Goal: Task Accomplishment & Management: Manage account settings

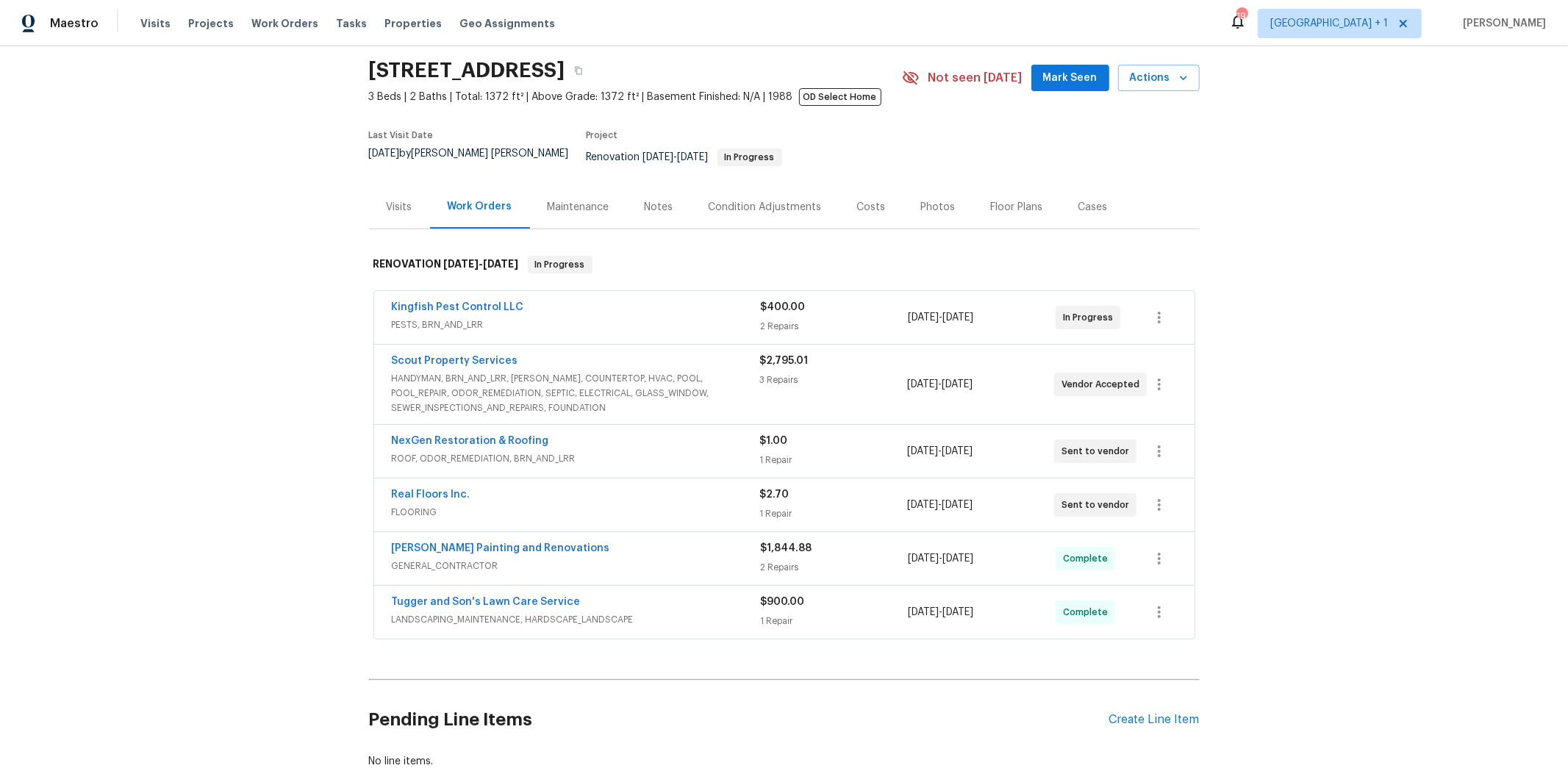
scroll to position [125, 0]
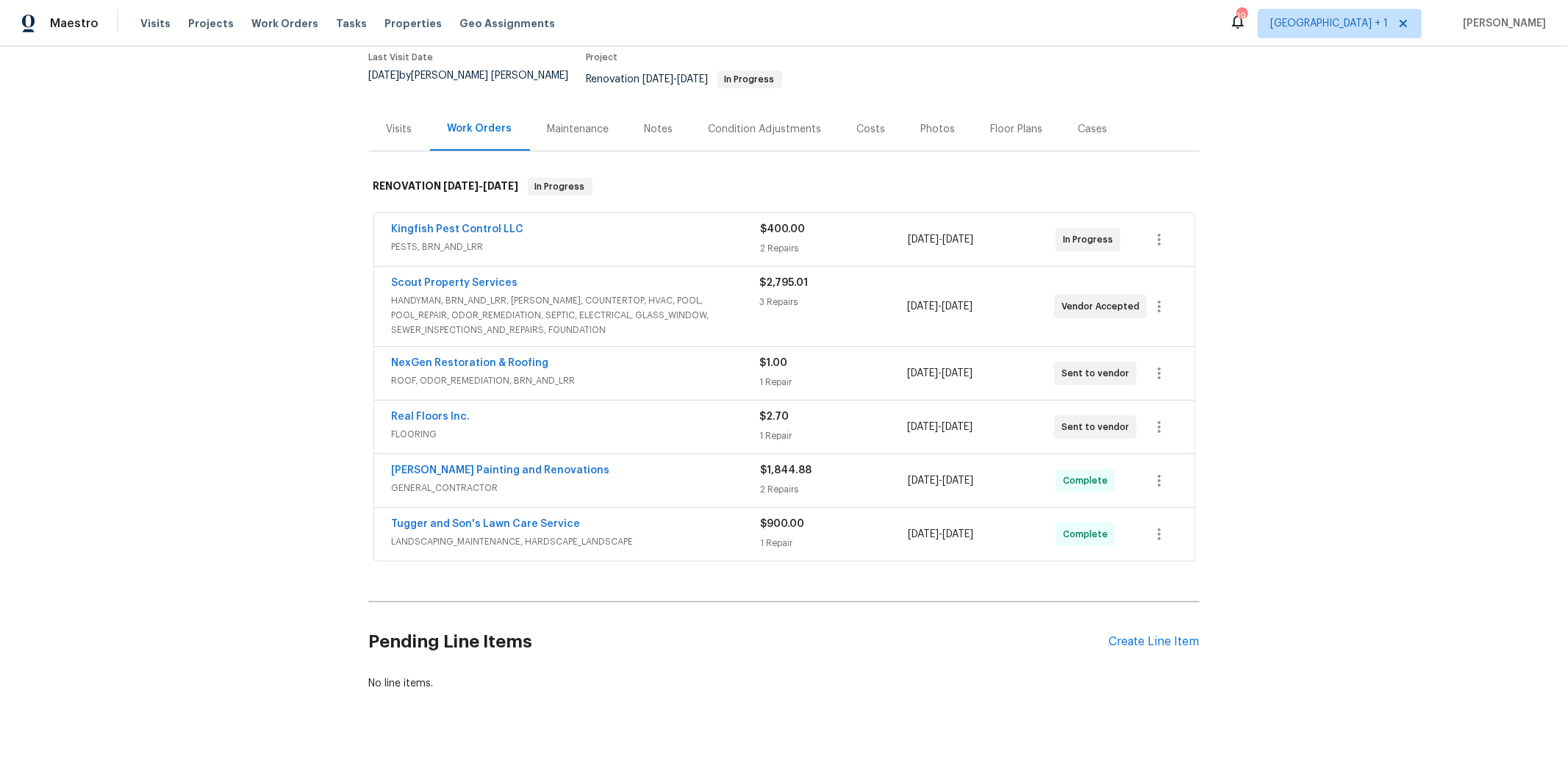
click at [460, 305] on span "HANDYMAN, BRN_AND_LRR, [PERSON_NAME], COUNTERTOP, HVAC, POOL, POOL_REPAIR, ODOR…" at bounding box center [575, 315] width 368 height 44
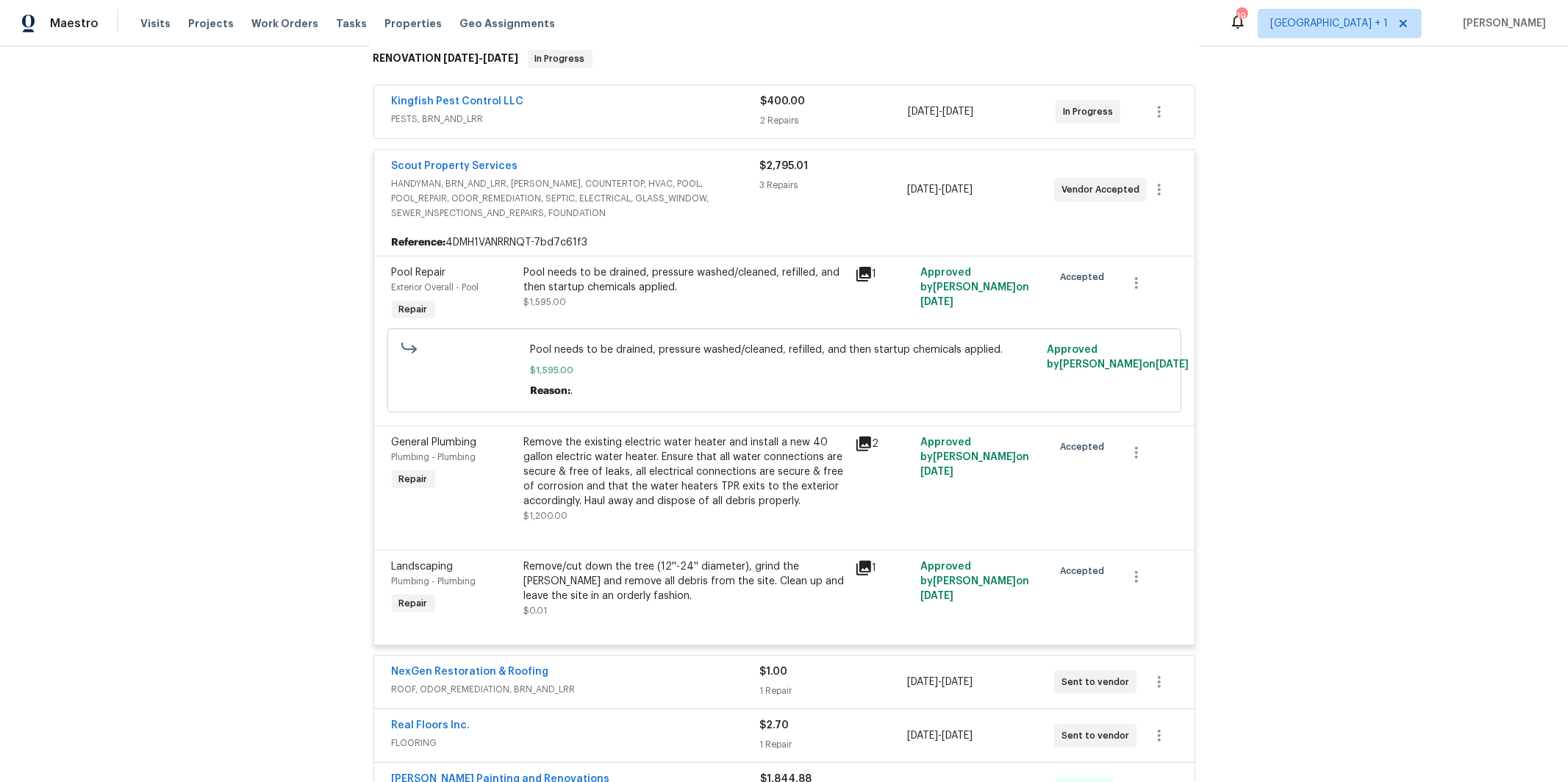
scroll to position [255, 0]
click at [408, 160] on link "Scout Property Services" at bounding box center [455, 165] width 126 height 10
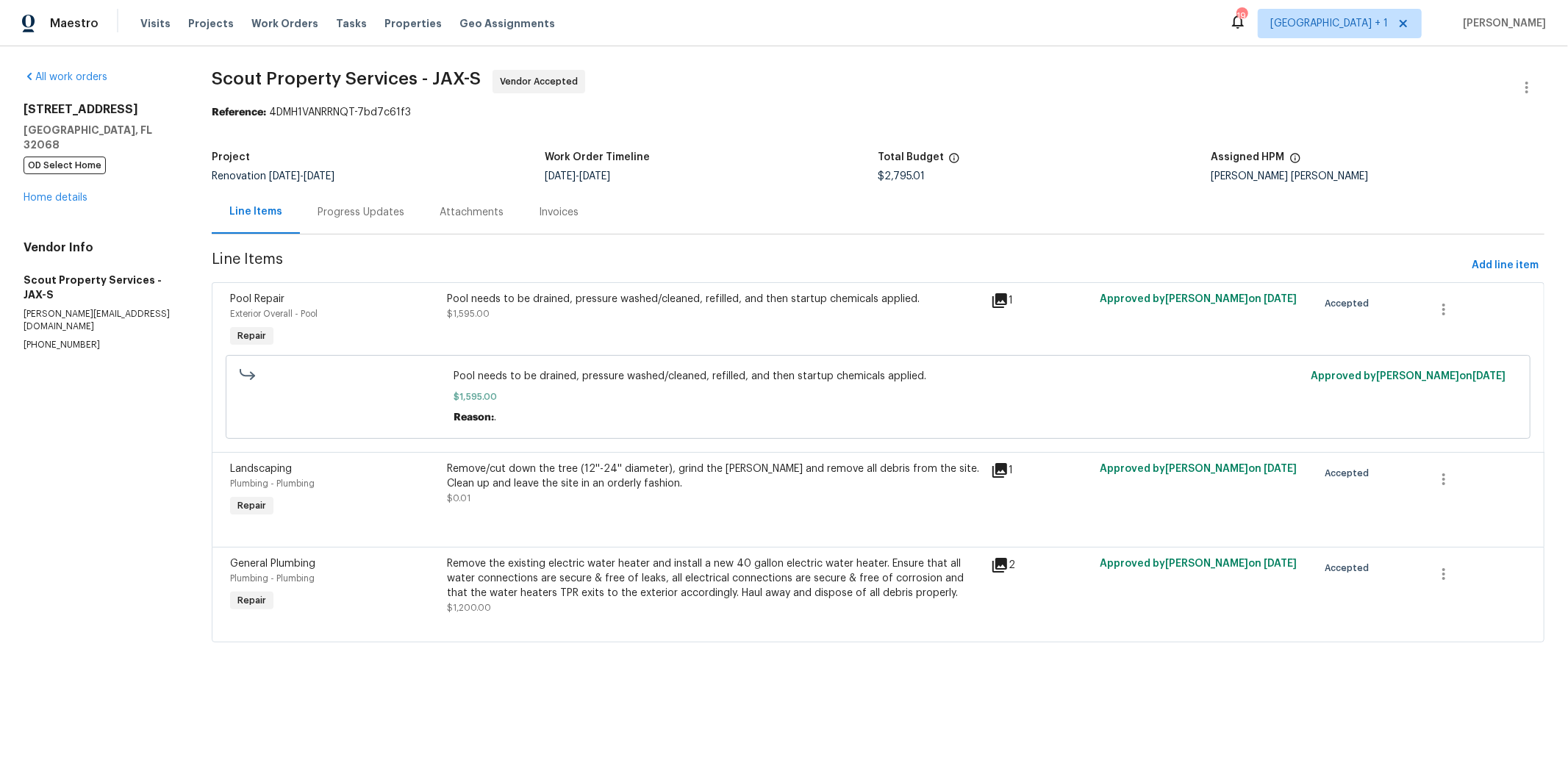
click at [370, 212] on div "Progress Updates" at bounding box center [360, 212] width 87 height 14
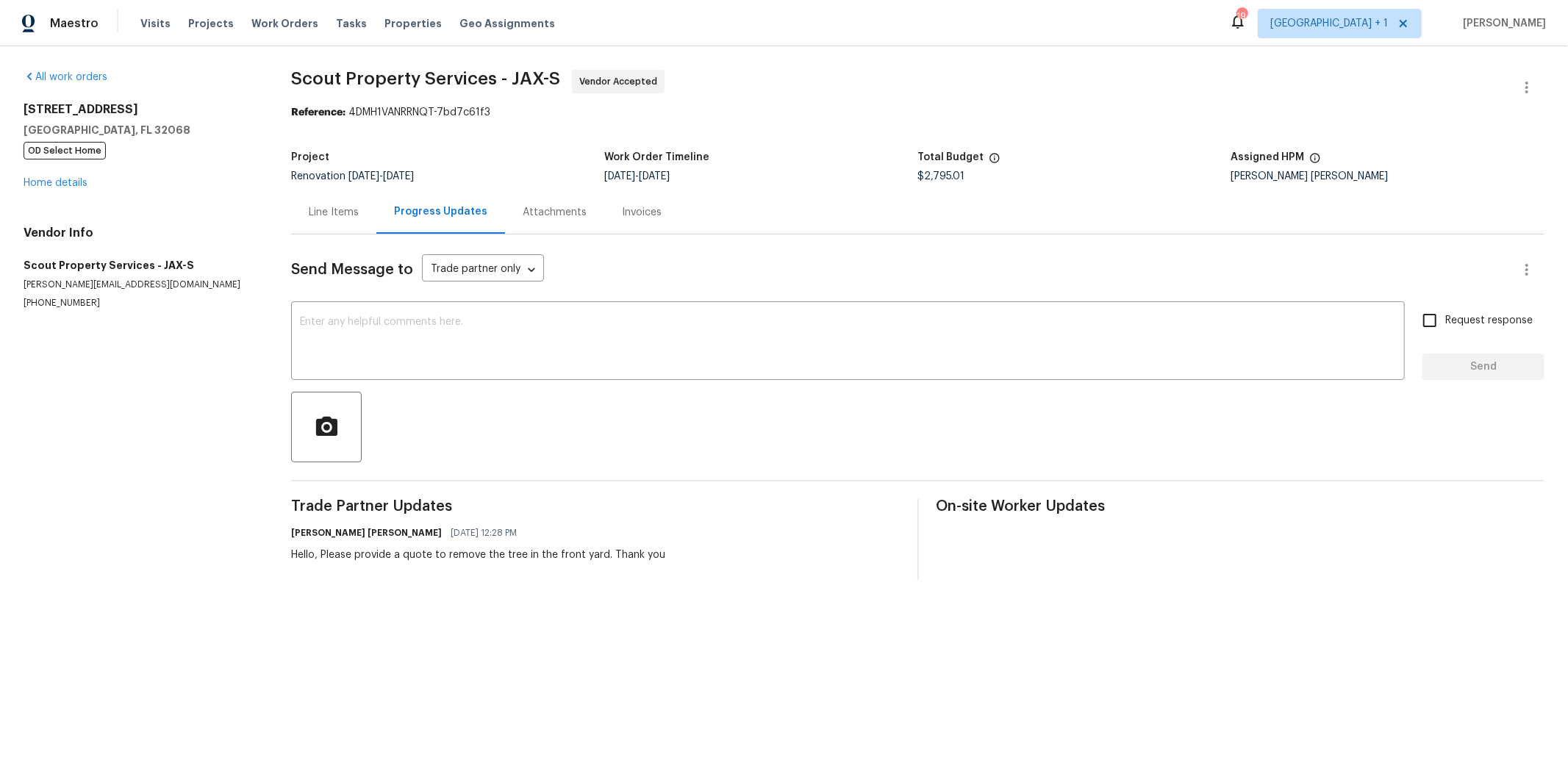
click at [328, 212] on div "Line Items" at bounding box center [333, 212] width 50 height 14
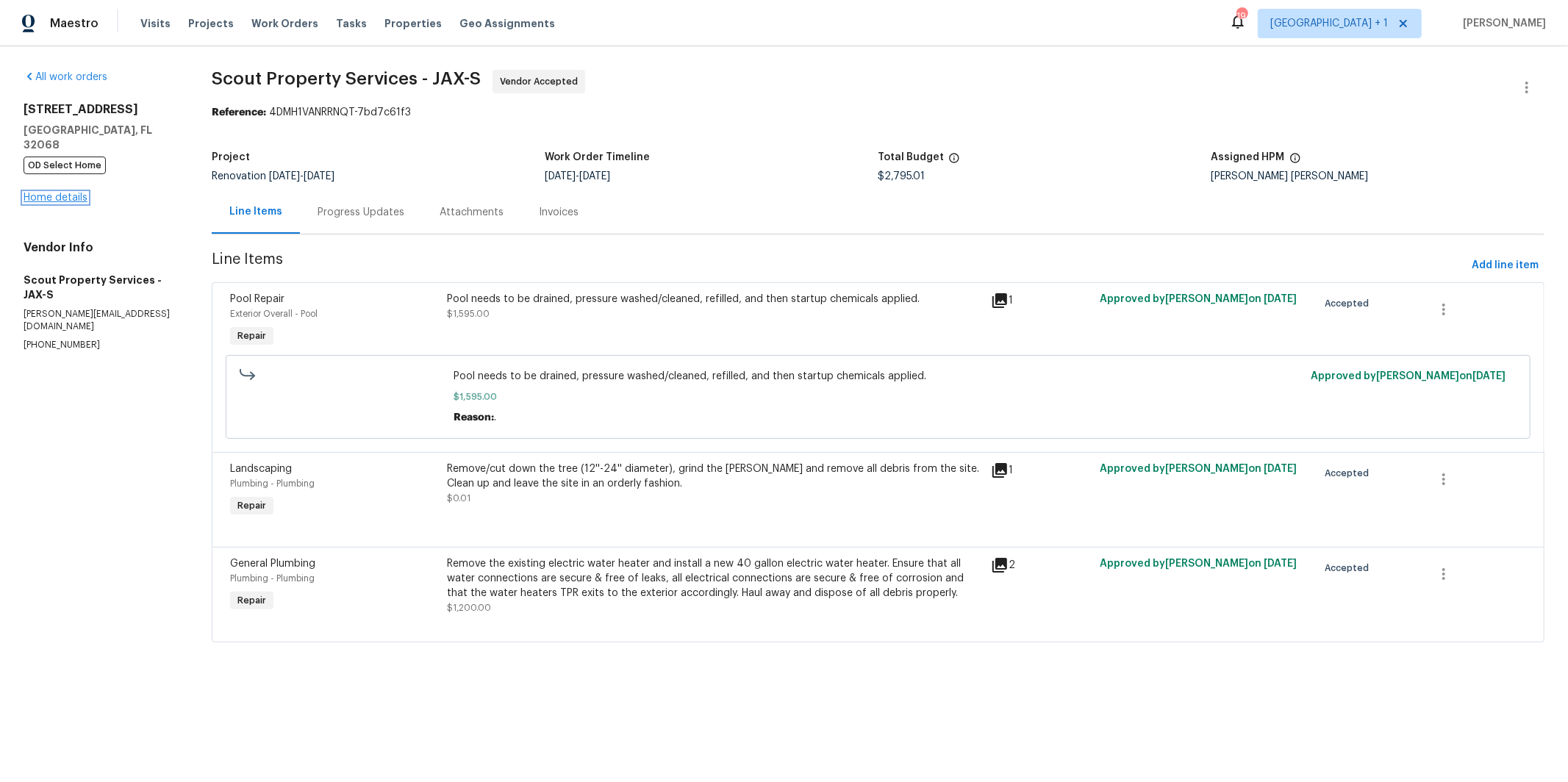
click at [48, 193] on link "Home details" at bounding box center [55, 197] width 64 height 10
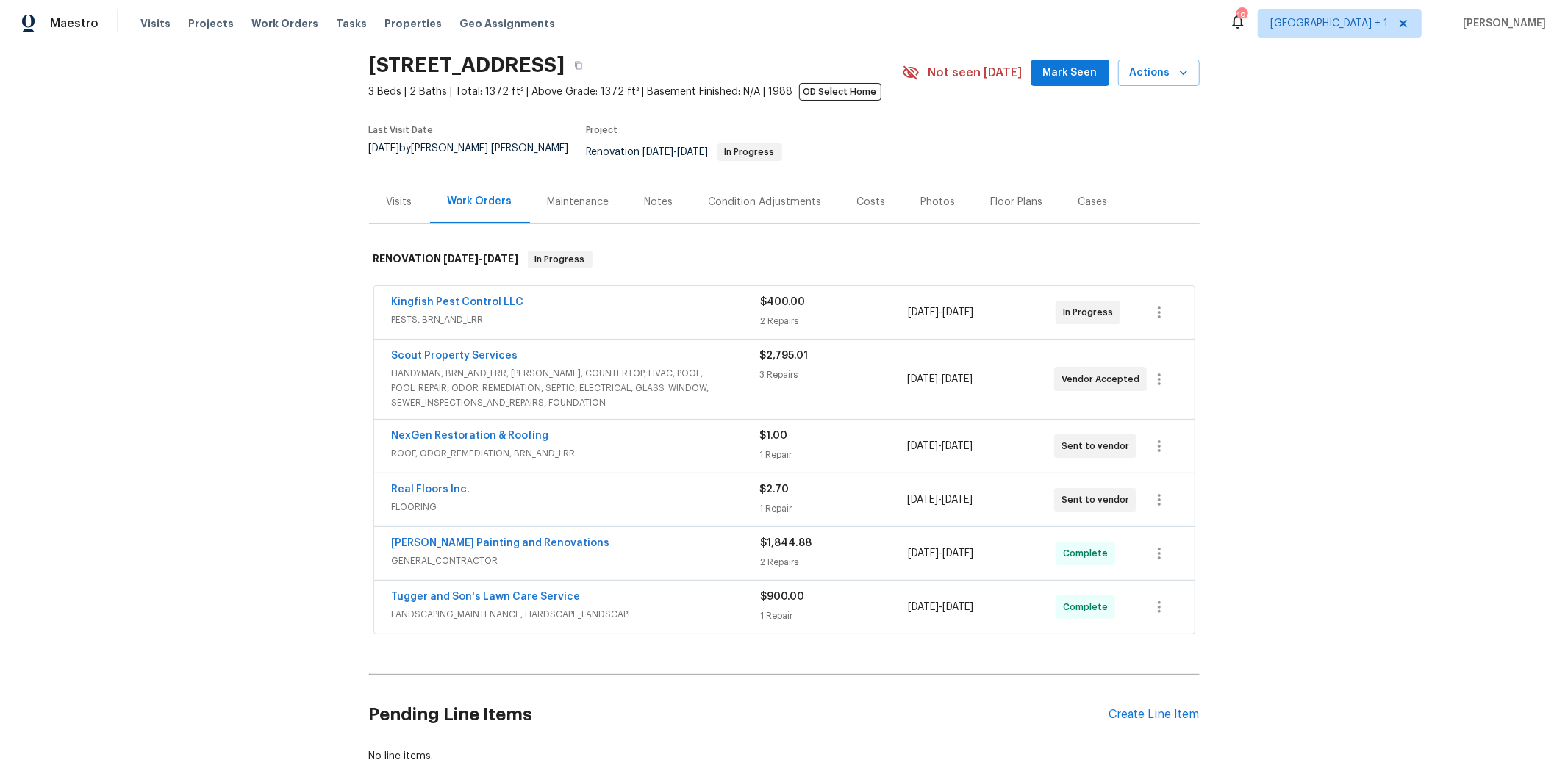
scroll to position [64, 0]
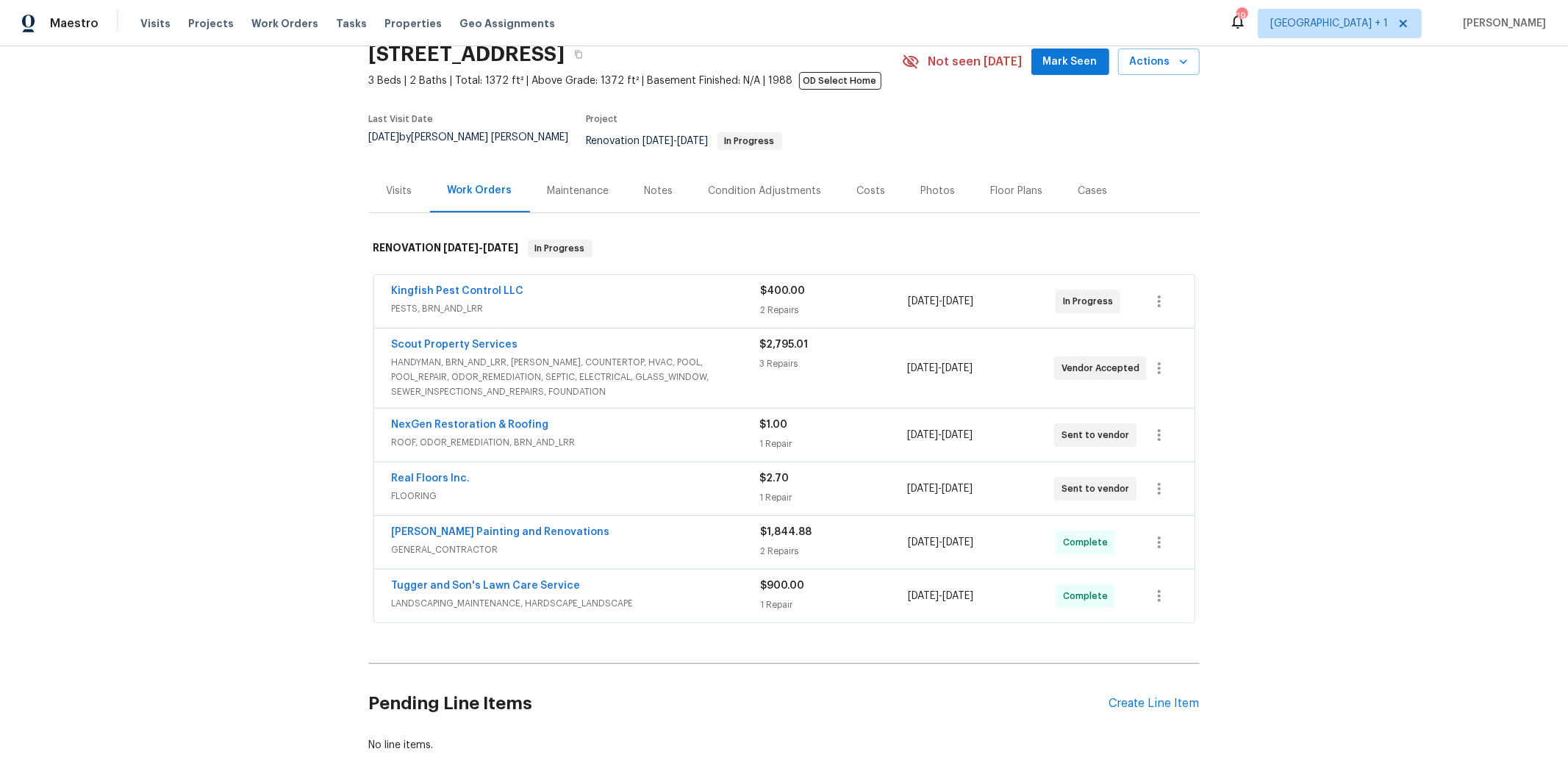
drag, startPoint x: 498, startPoint y: 301, endPoint x: 464, endPoint y: 308, distance: 34.7
click at [498, 301] on span "PESTS, BRN_AND_LRR" at bounding box center [576, 308] width 369 height 14
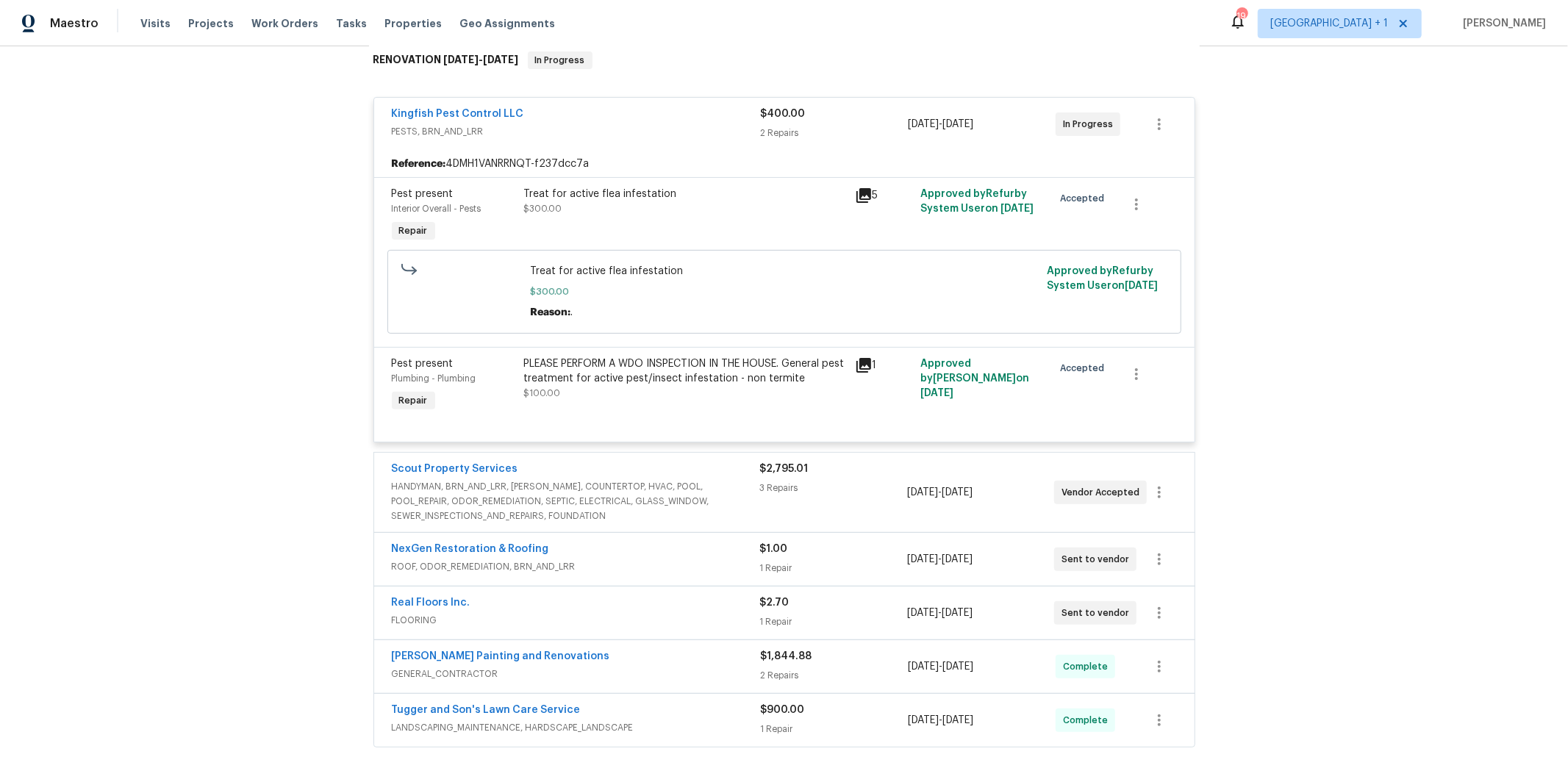
scroll to position [345, 0]
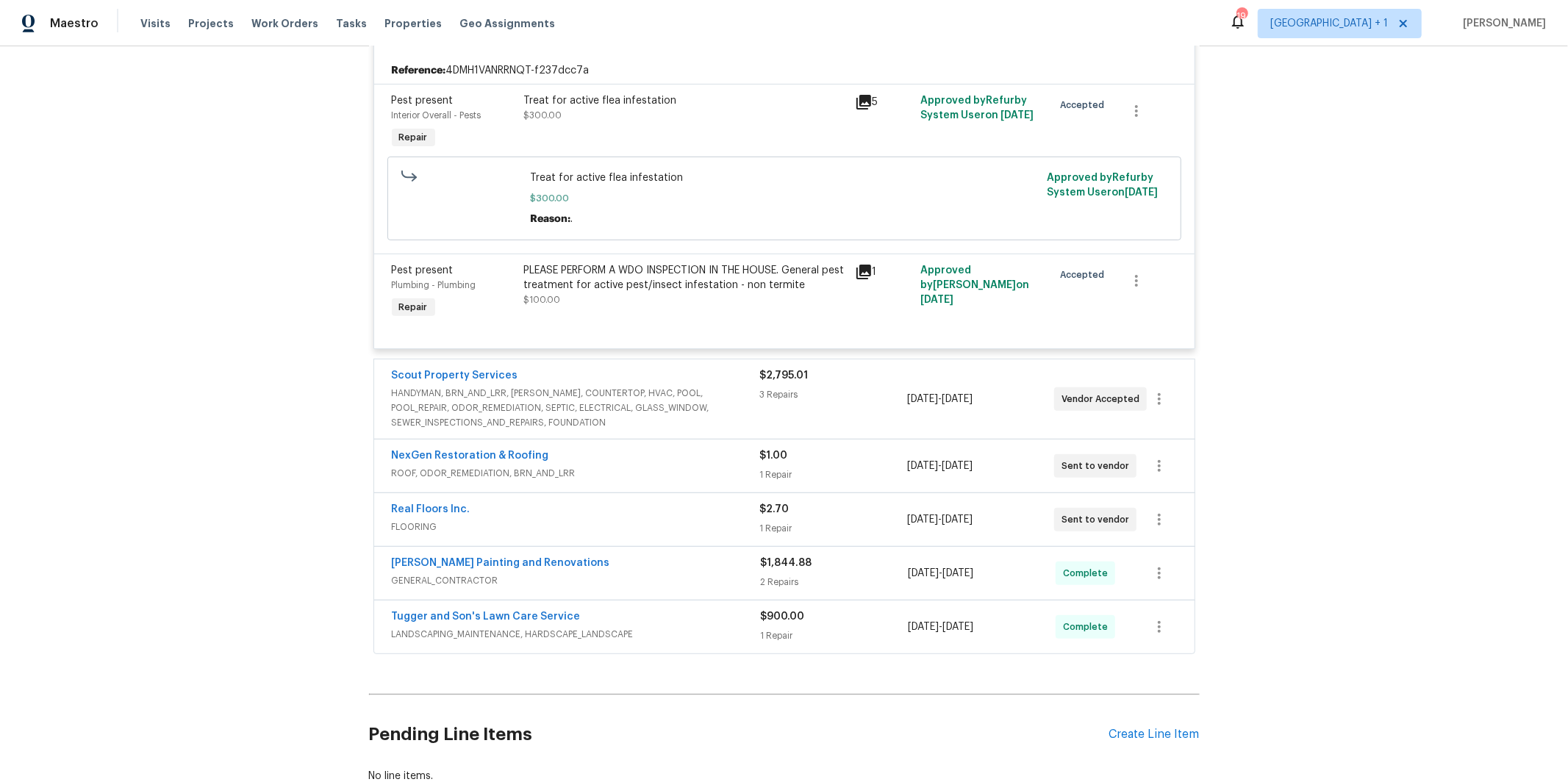
click at [507, 574] on span "GENERAL_CONTRACTOR" at bounding box center [576, 581] width 369 height 14
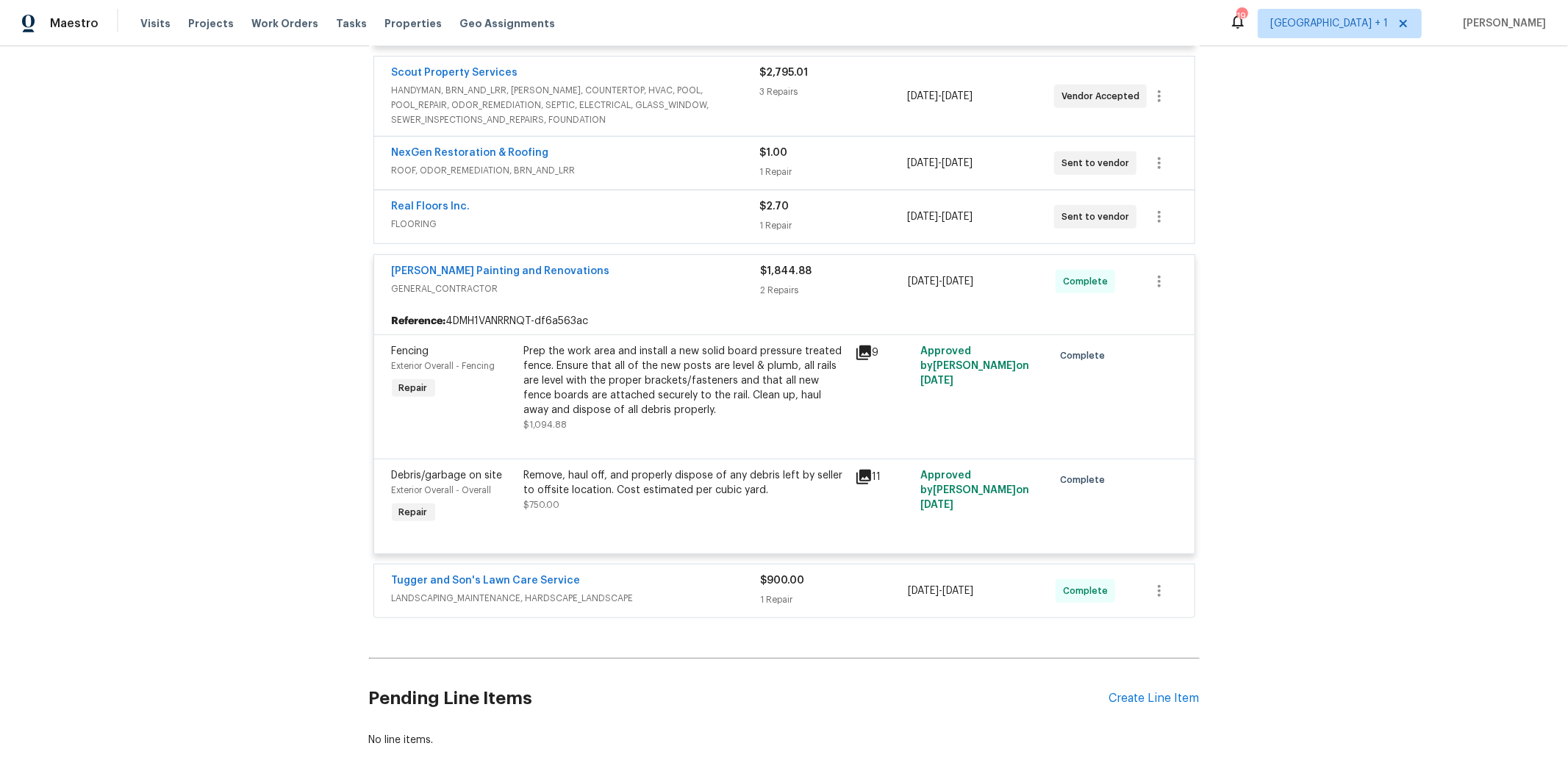
scroll to position [708, 0]
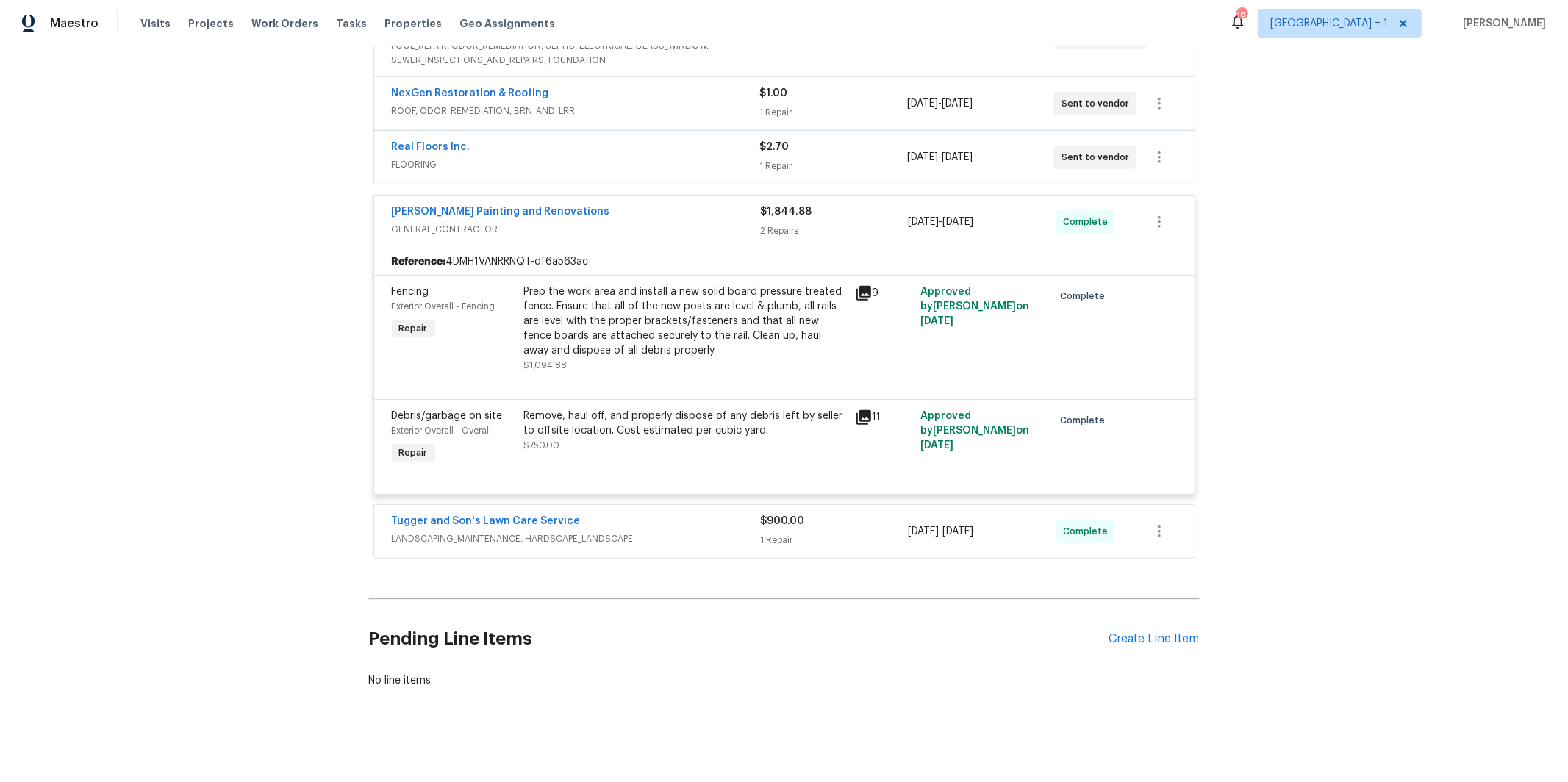
click at [563, 534] on span "LANDSCAPING_MAINTENANCE, HARDSCAPE_LANDSCAPE" at bounding box center [576, 538] width 369 height 14
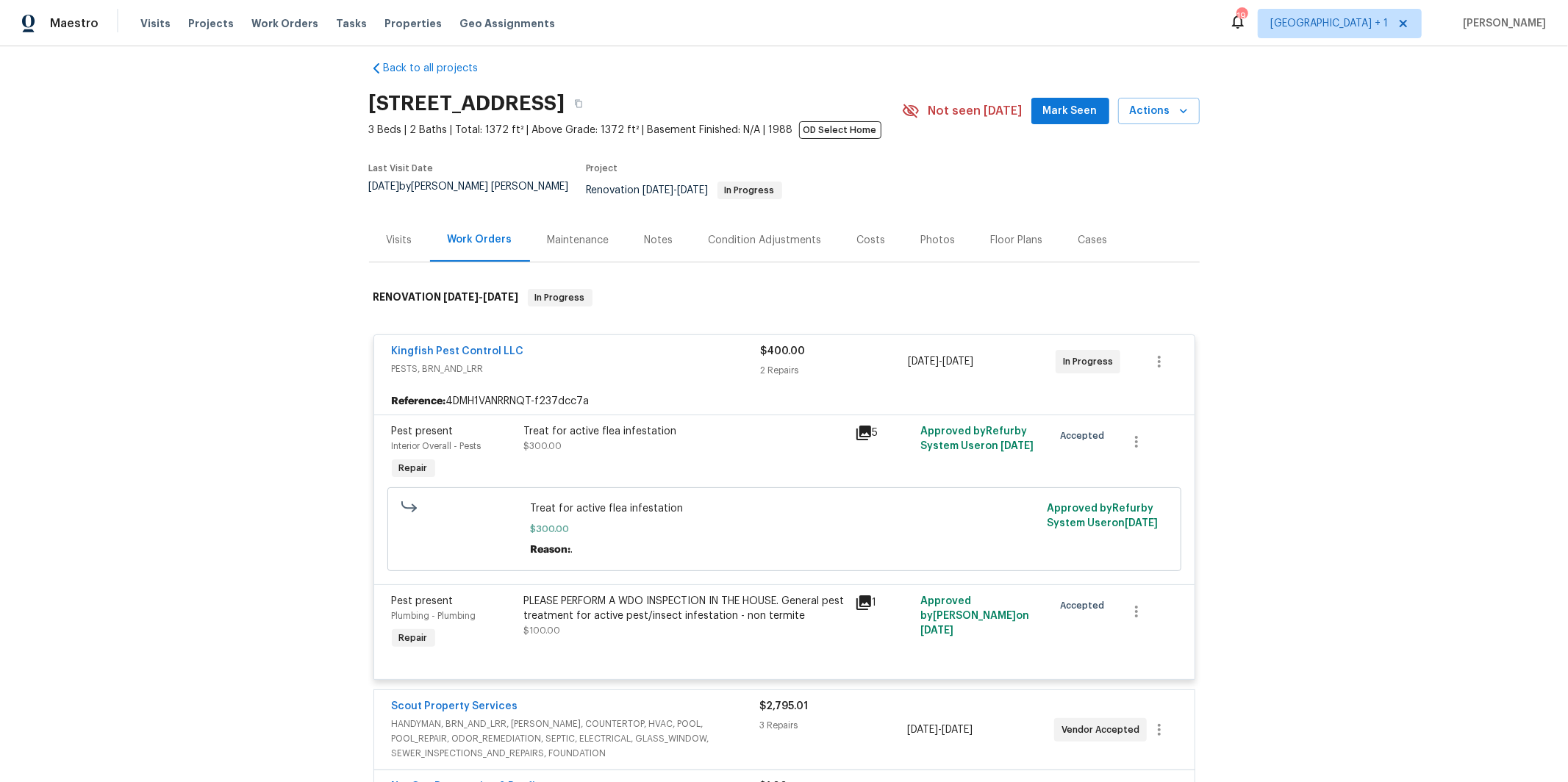
scroll to position [0, 0]
